Goal: Information Seeking & Learning: Learn about a topic

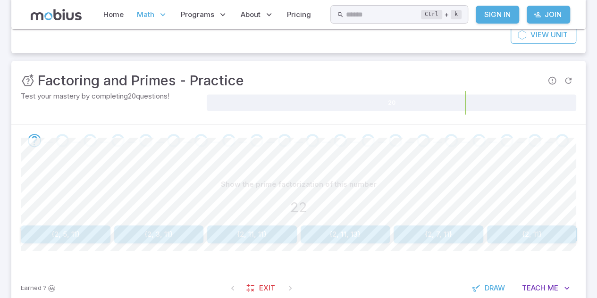
scroll to position [100, 0]
click at [521, 230] on button "{2, 11}" at bounding box center [532, 235] width 90 height 18
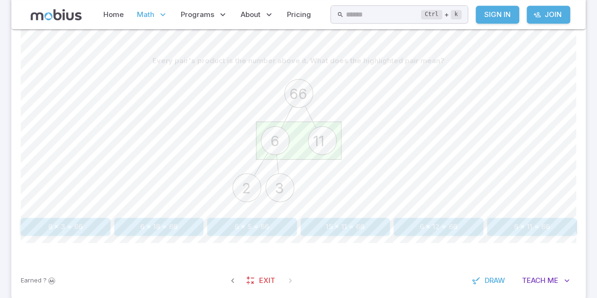
scroll to position [226, 0]
click at [518, 225] on button "6 x 11 = 66" at bounding box center [532, 226] width 90 height 18
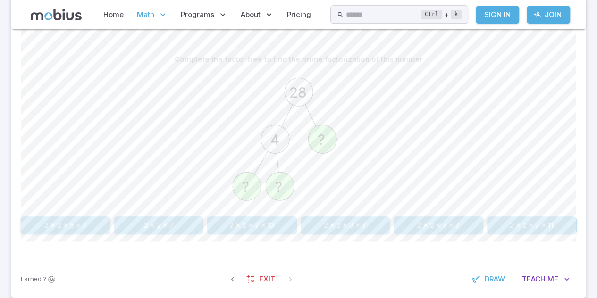
click at [167, 221] on button "2 x 2 x 7" at bounding box center [159, 226] width 90 height 18
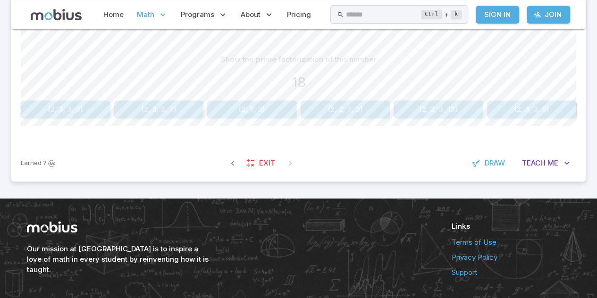
click at [539, 14] on icon at bounding box center [537, 15] width 8 height 8
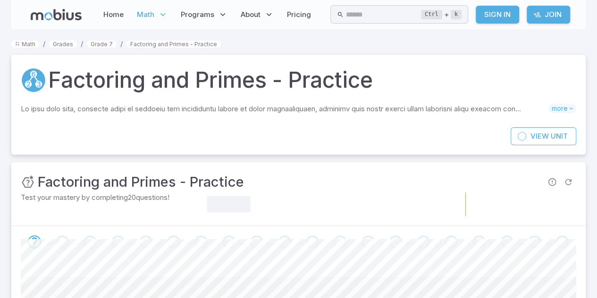
scroll to position [226, 0]
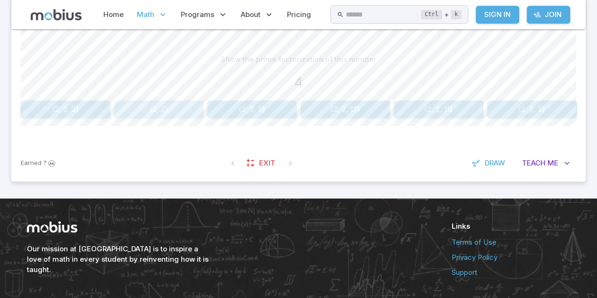
click at [164, 108] on button "{2, 2}" at bounding box center [159, 109] width 90 height 18
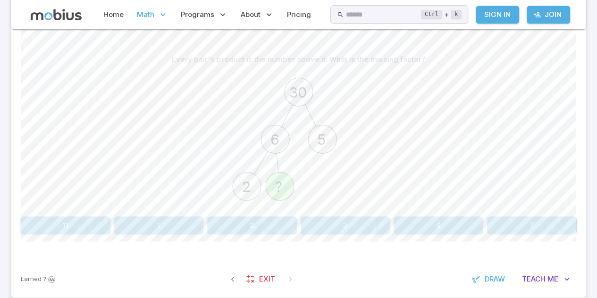
click at [324, 222] on button "3" at bounding box center [346, 226] width 90 height 18
click at [320, 223] on button "2 x 3 x 11" at bounding box center [346, 226] width 90 height 18
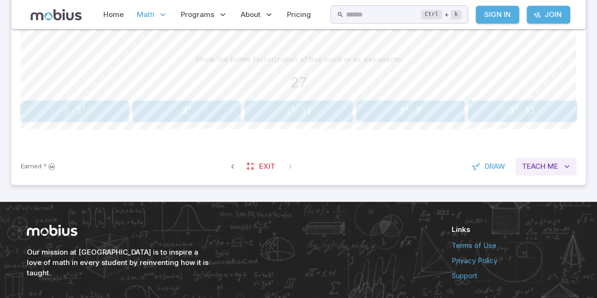
click at [541, 169] on span "Teach" at bounding box center [534, 166] width 24 height 10
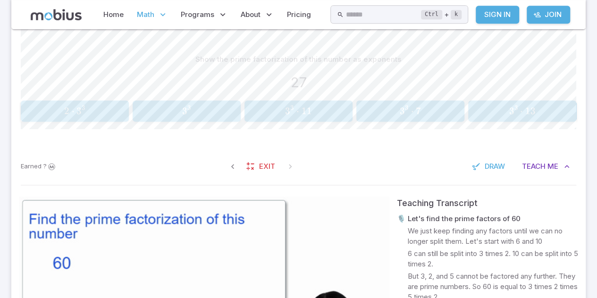
click at [334, 209] on video at bounding box center [204, 301] width 370 height 208
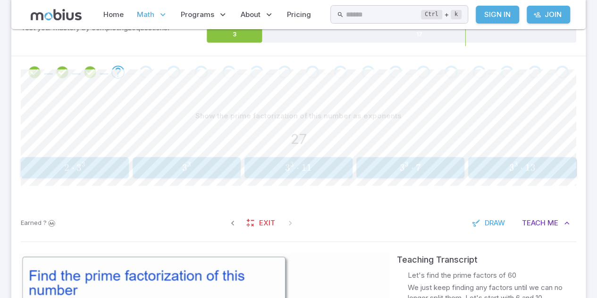
scroll to position [169, 0]
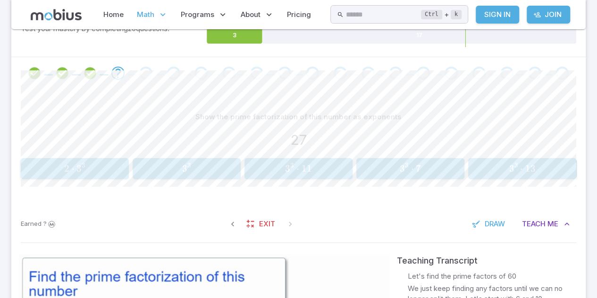
click at [209, 163] on span "3 3" at bounding box center [186, 169] width 102 height 12
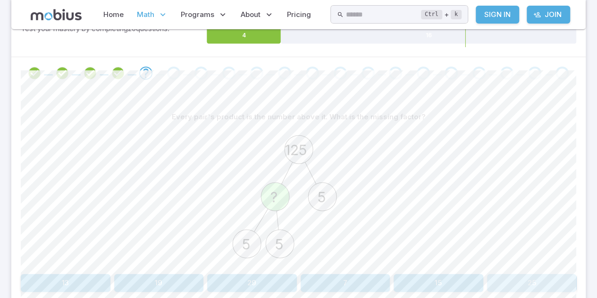
click at [510, 286] on button "25" at bounding box center [532, 283] width 90 height 18
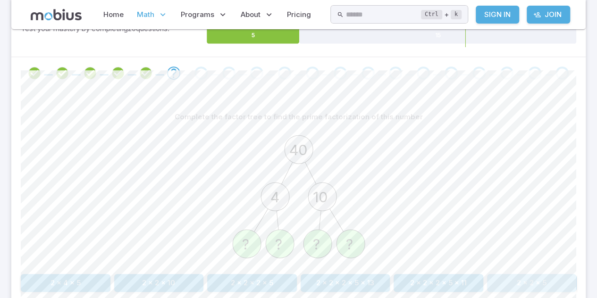
click at [510, 286] on button "2 x 2 x 5" at bounding box center [532, 283] width 90 height 18
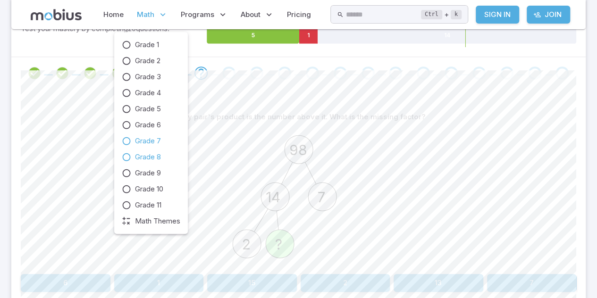
click at [154, 156] on span "Grade 8" at bounding box center [148, 157] width 26 height 10
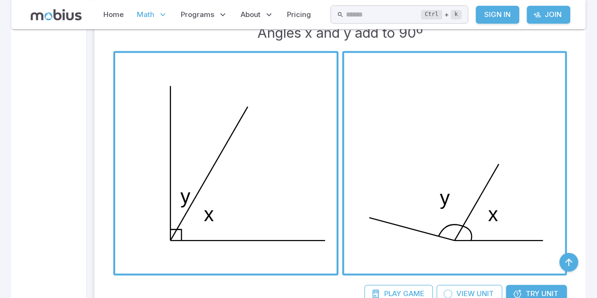
scroll to position [334, 0]
click at [227, 214] on span "button" at bounding box center [225, 162] width 221 height 221
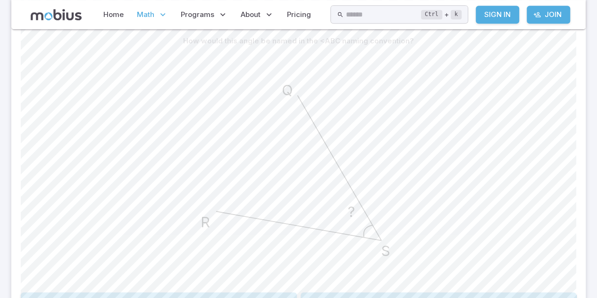
scroll to position [245, 0]
